Goal: Information Seeking & Learning: Learn about a topic

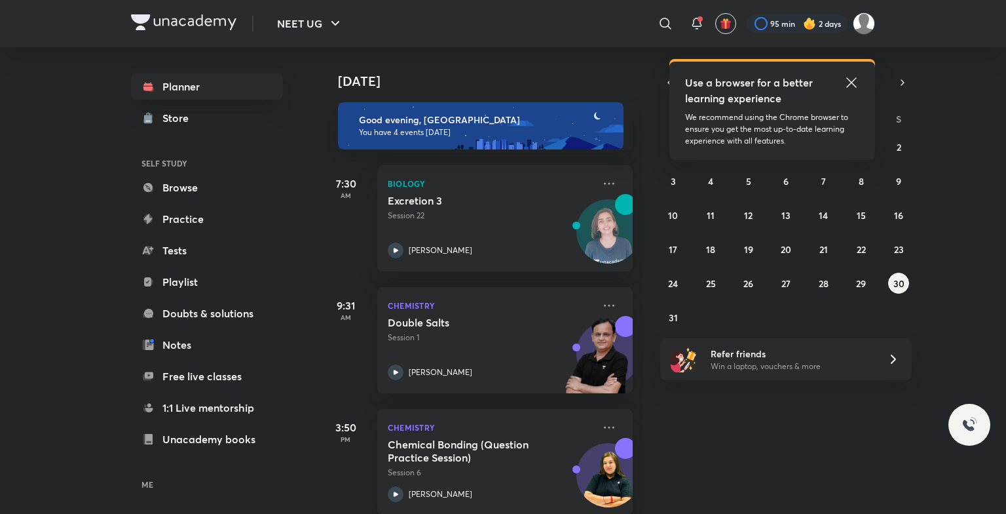
scroll to position [143, 0]
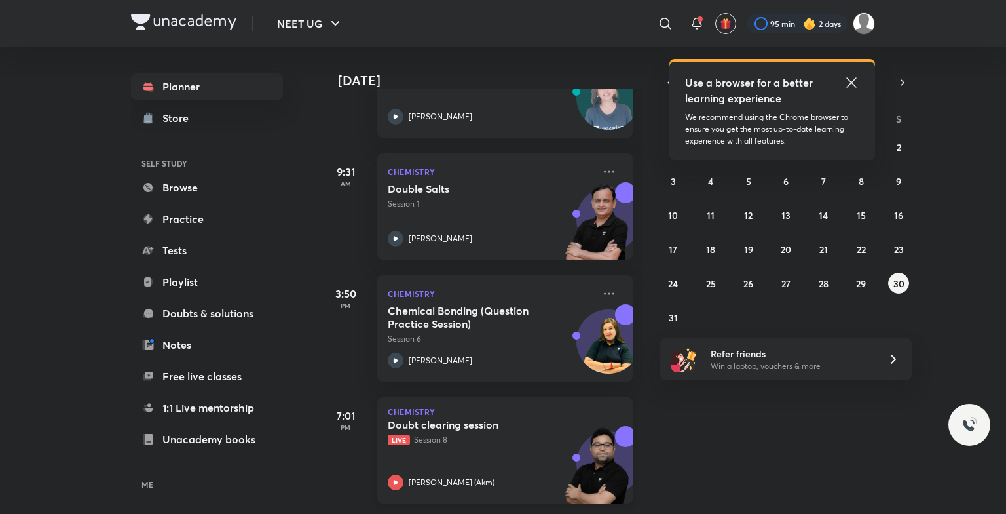
click at [577, 426] on img at bounding box center [597, 471] width 72 height 90
